Goal: Information Seeking & Learning: Check status

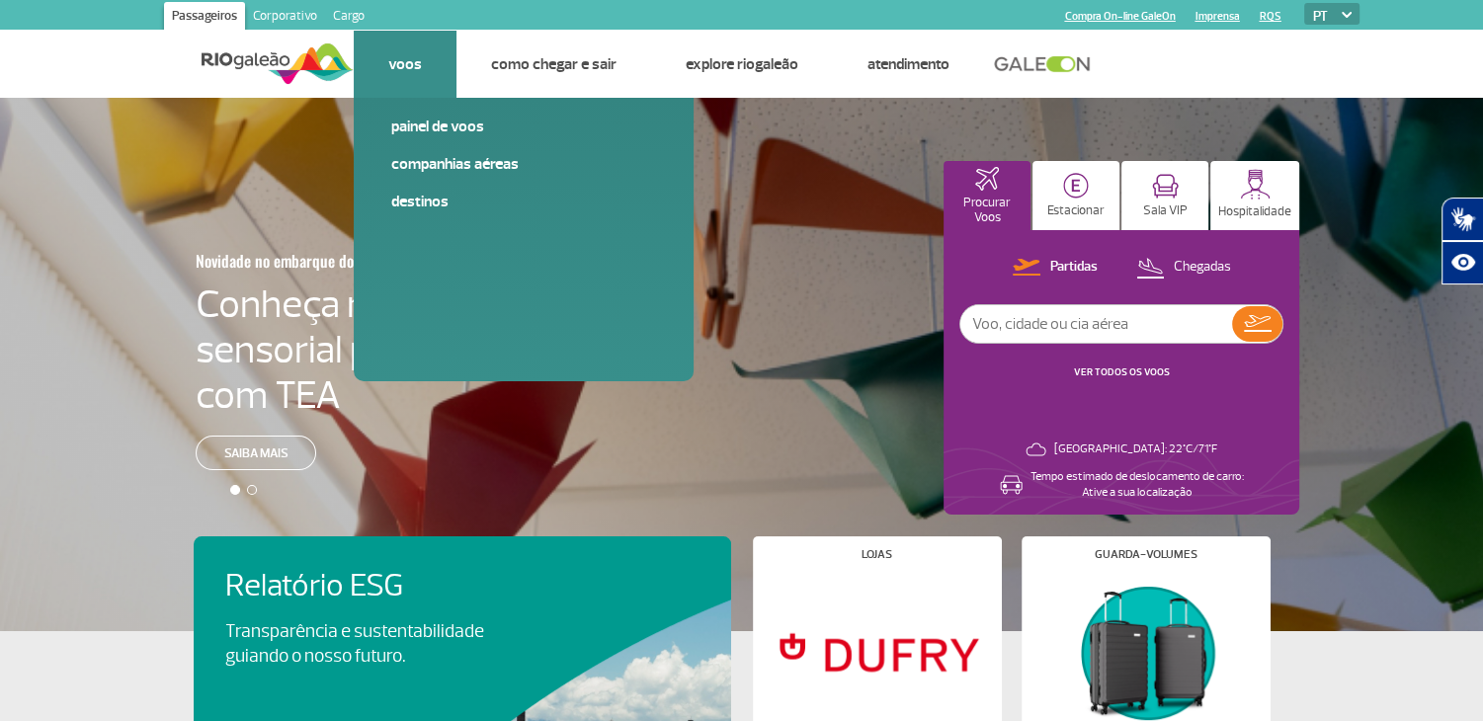
click at [403, 64] on link "Voos" at bounding box center [405, 64] width 34 height 20
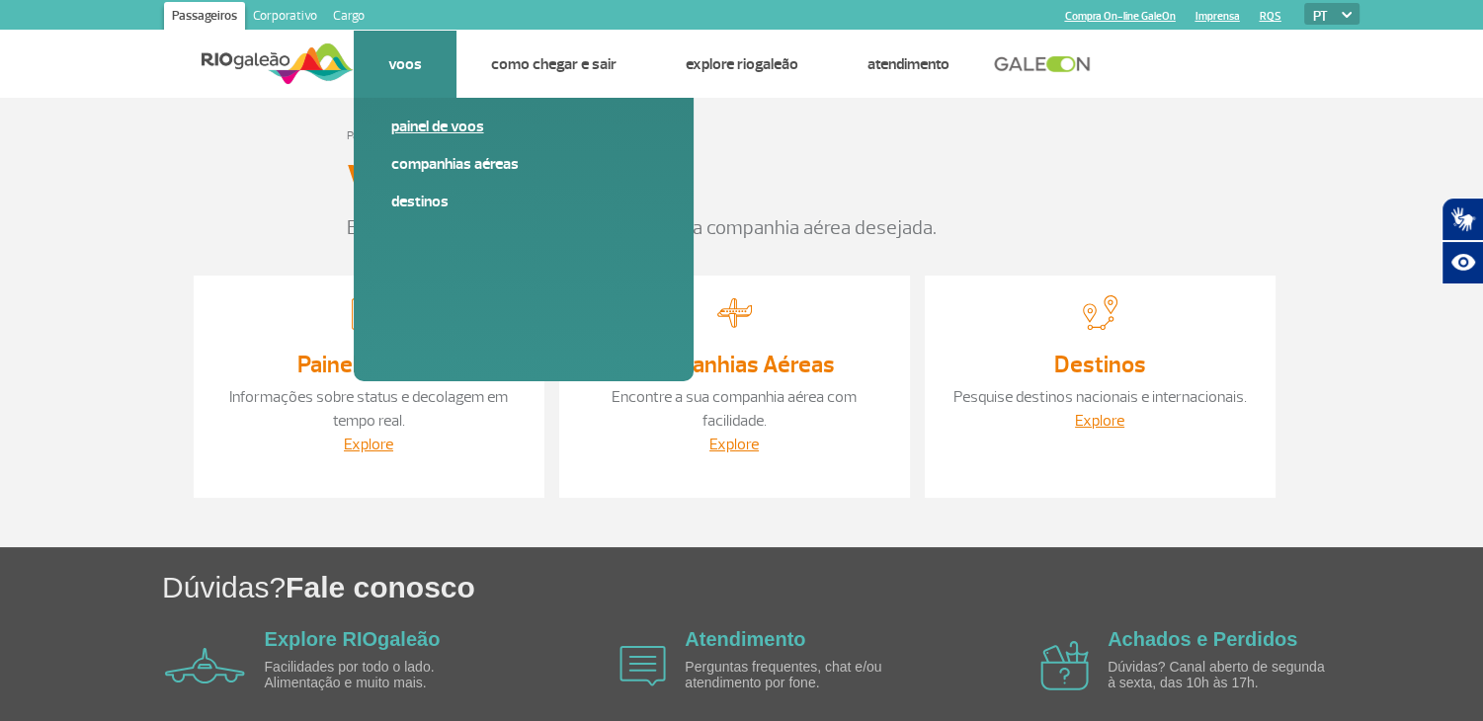
click at [423, 127] on link "Painel de voos" at bounding box center [523, 127] width 265 height 22
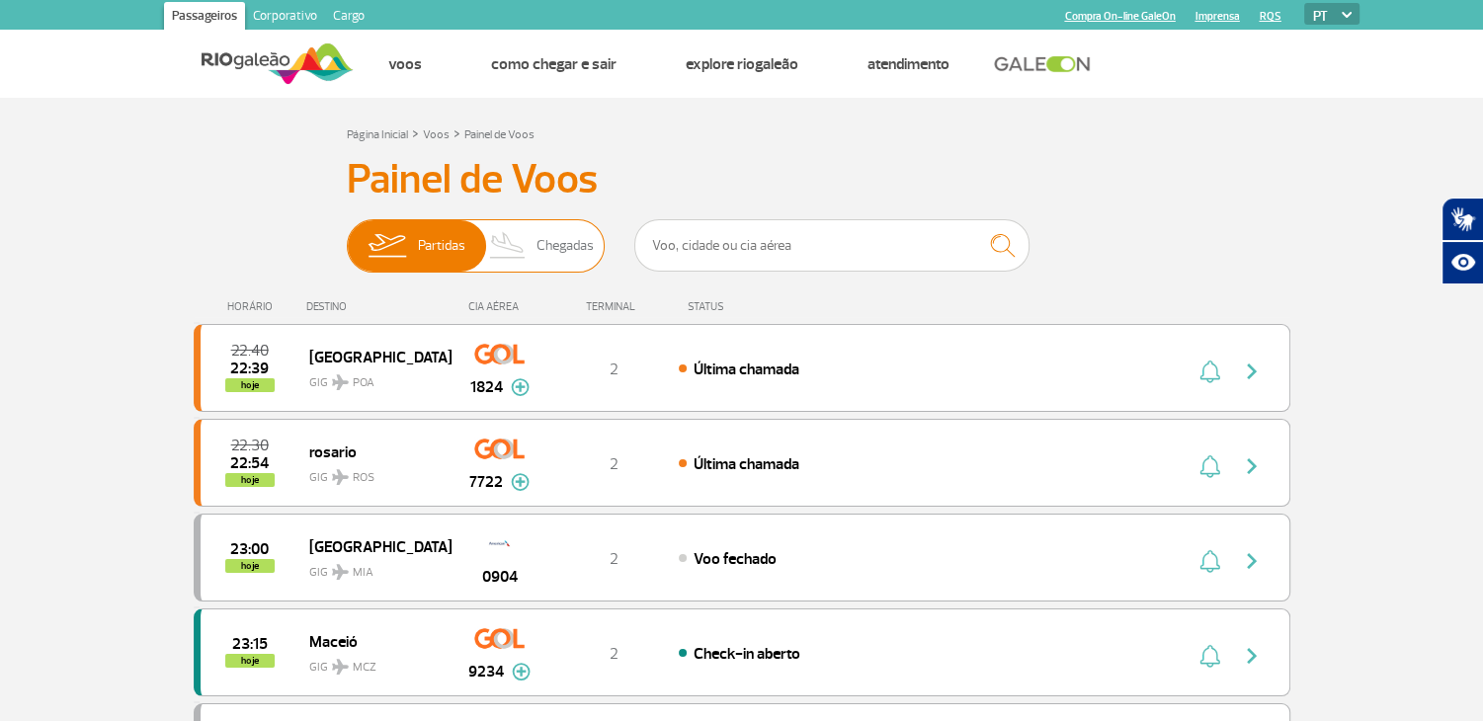
click at [550, 248] on span "Chegadas" at bounding box center [564, 245] width 57 height 51
click at [347, 236] on input "Partidas Chegadas" at bounding box center [347, 236] width 0 height 0
